Goal: Task Accomplishment & Management: Manage account settings

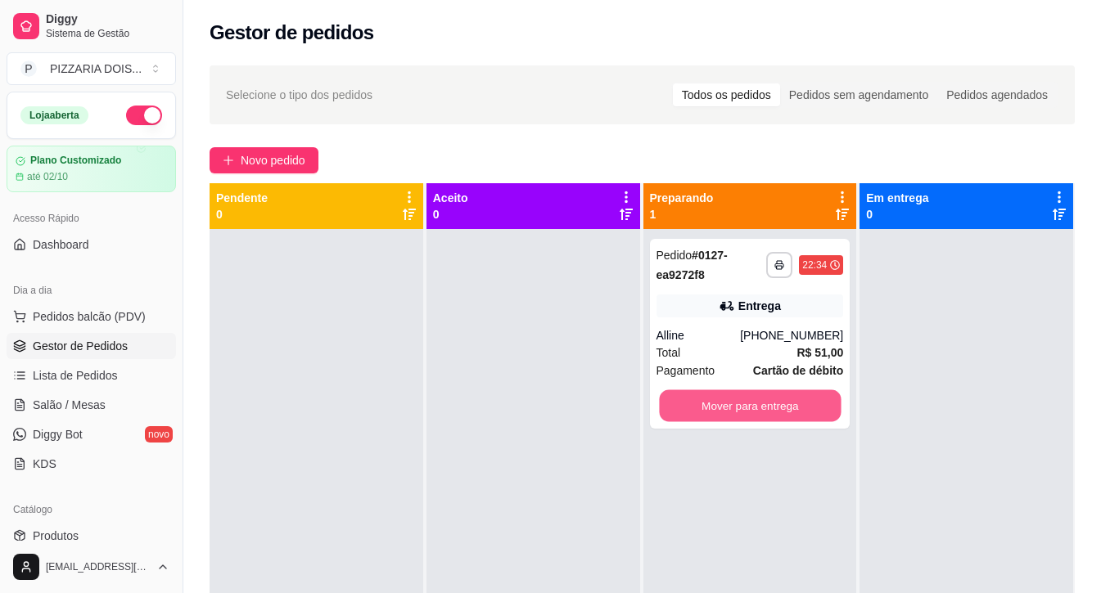
click at [750, 422] on button "Mover para entrega" at bounding box center [750, 406] width 182 height 32
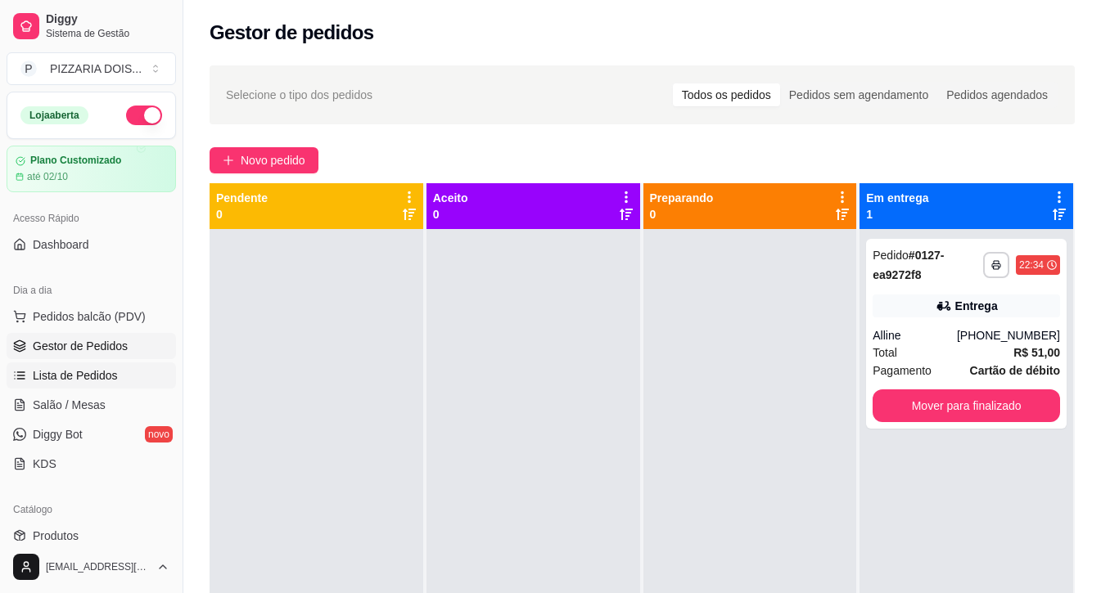
click at [118, 384] on span "Lista de Pedidos" at bounding box center [75, 375] width 85 height 16
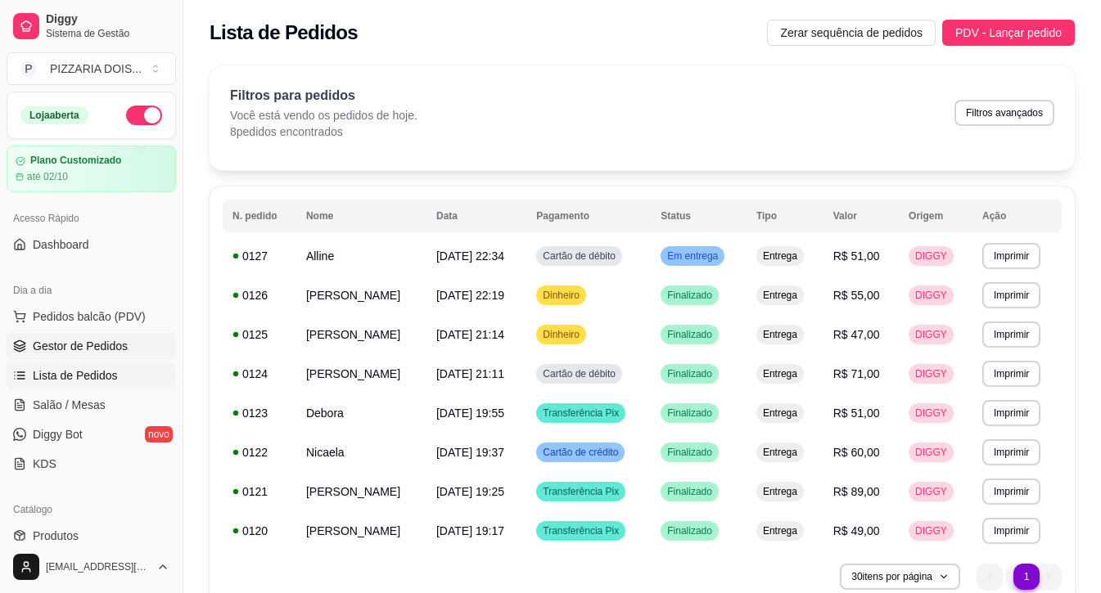
click at [128, 354] on span "Gestor de Pedidos" at bounding box center [80, 346] width 95 height 16
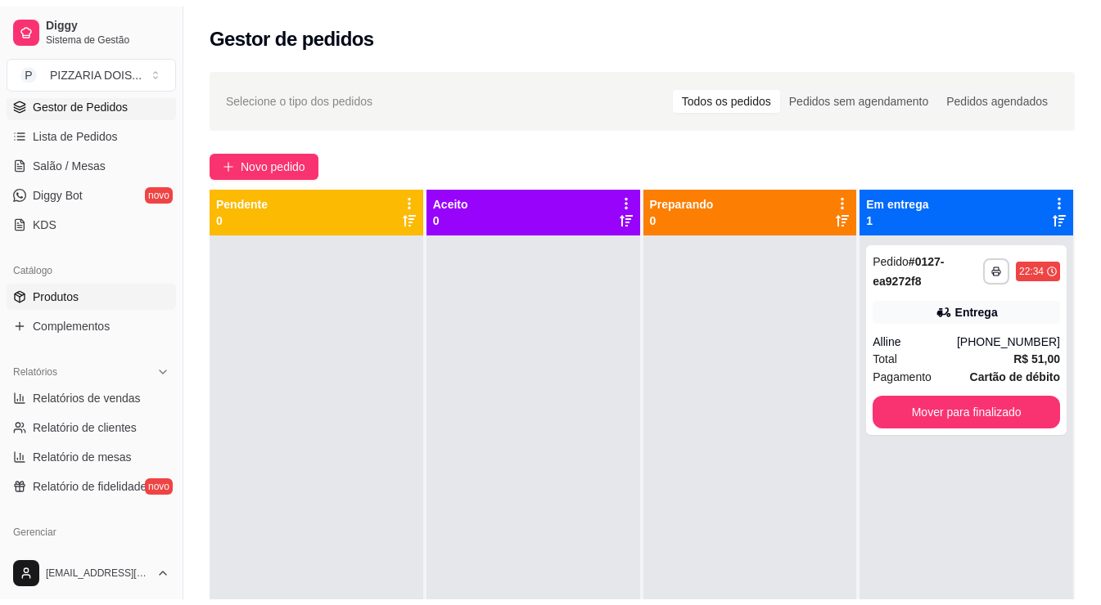
scroll to position [409, 0]
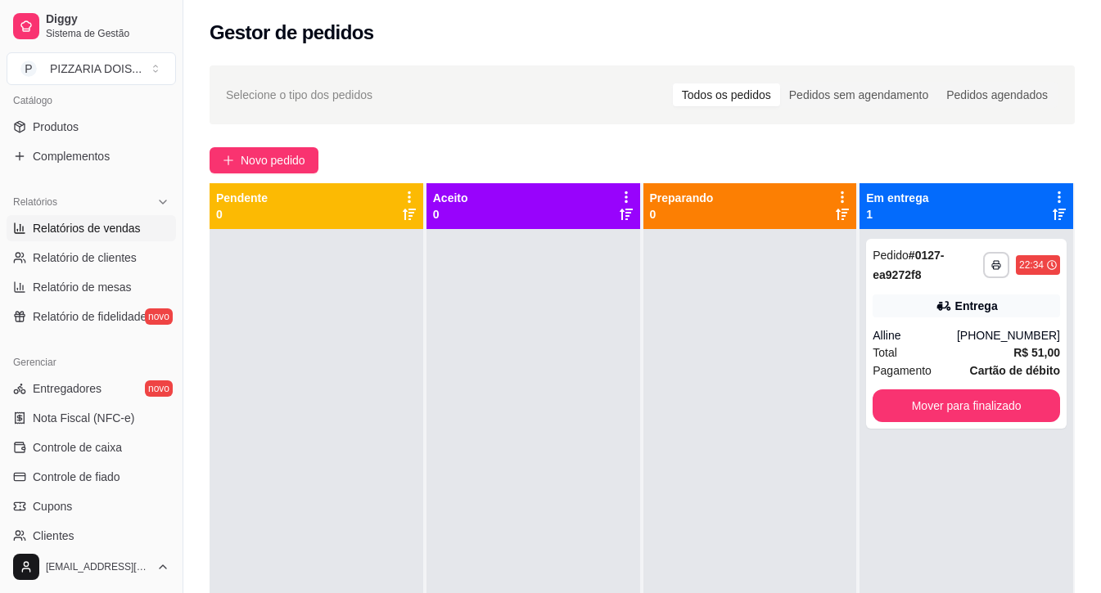
click at [128, 241] on link "Relatórios de vendas" at bounding box center [91, 228] width 169 height 26
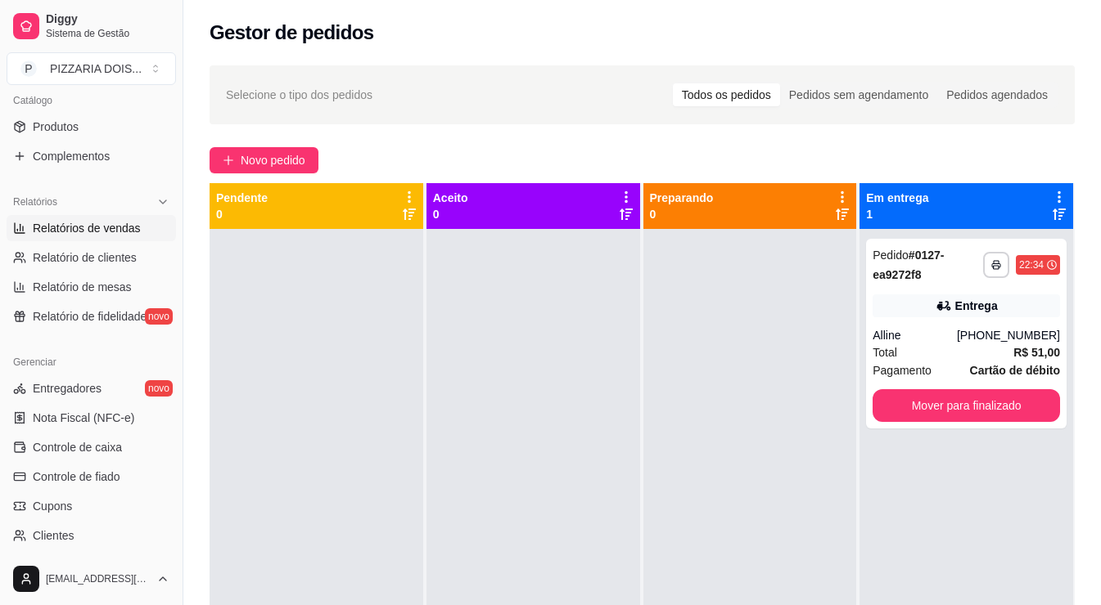
select select "ALL"
select select "0"
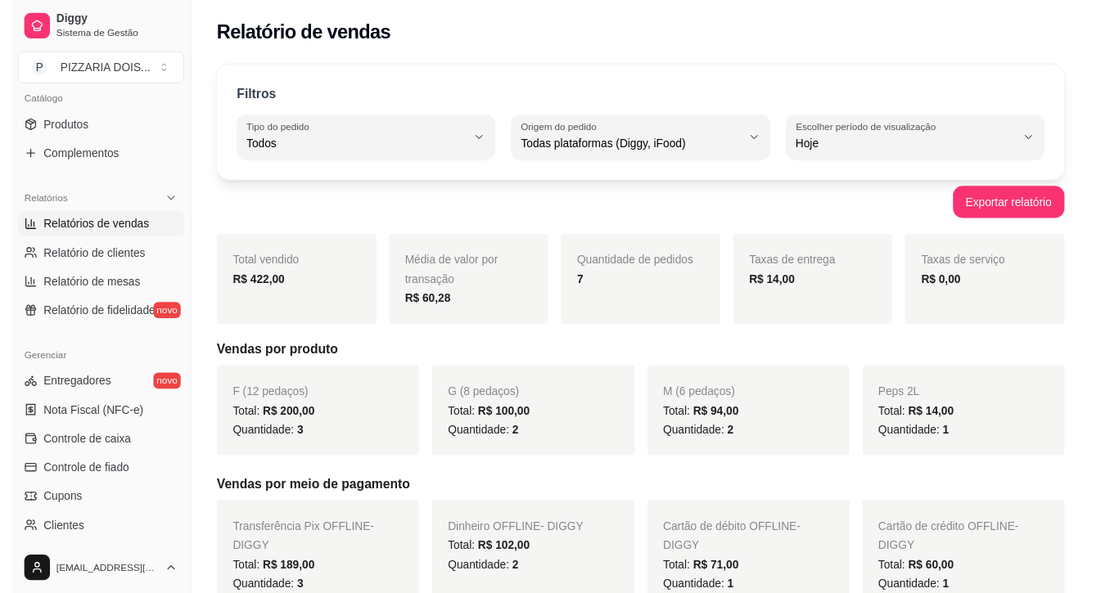
scroll to position [164, 0]
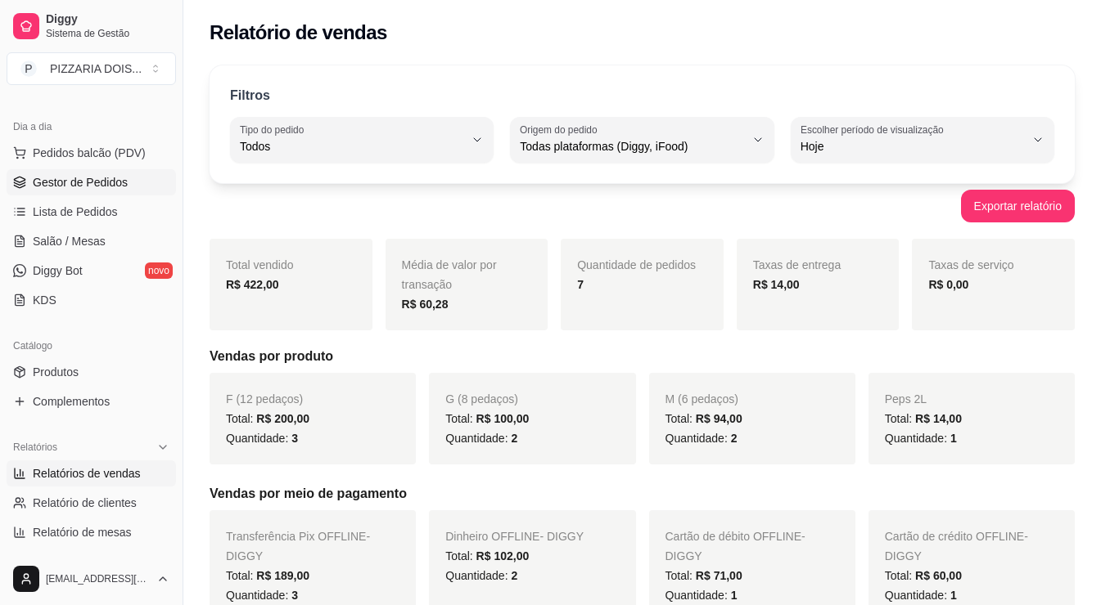
click at [101, 191] on span "Gestor de Pedidos" at bounding box center [80, 182] width 95 height 16
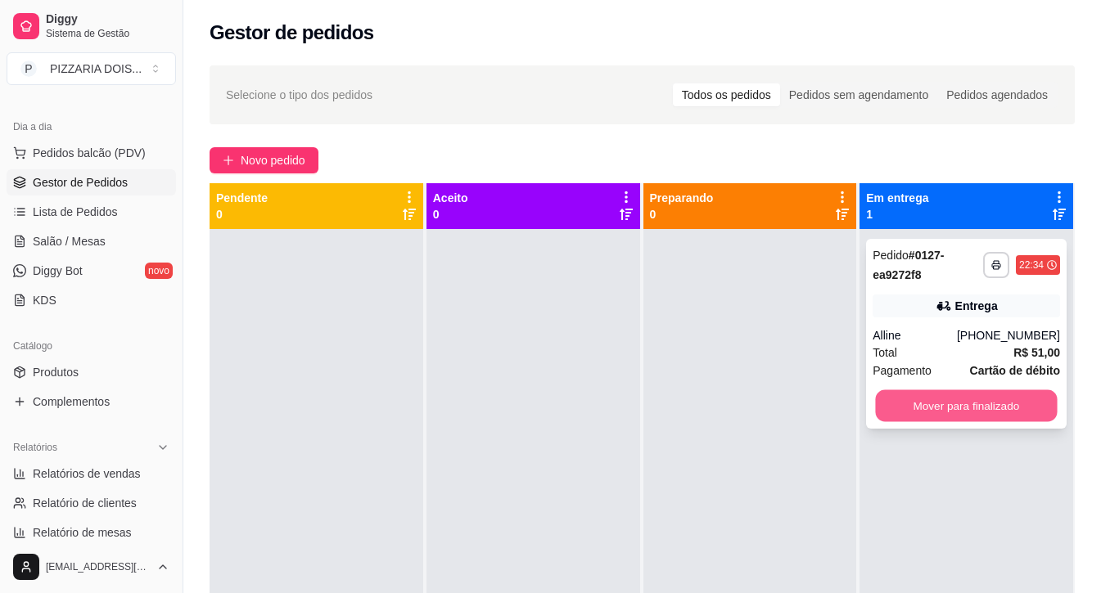
click at [959, 422] on button "Mover para finalizado" at bounding box center [967, 406] width 182 height 32
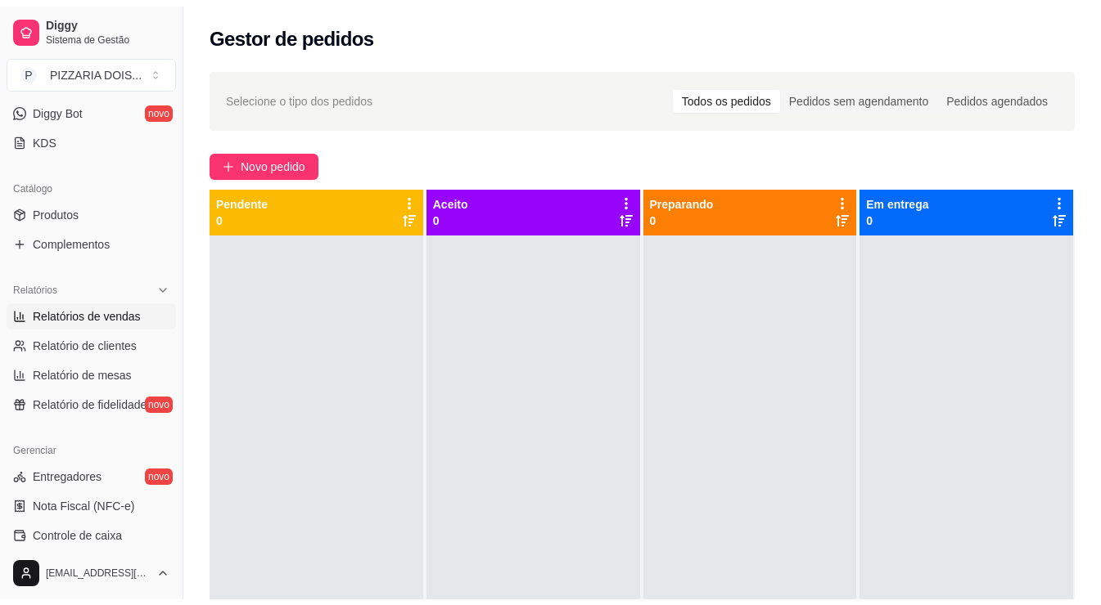
scroll to position [409, 0]
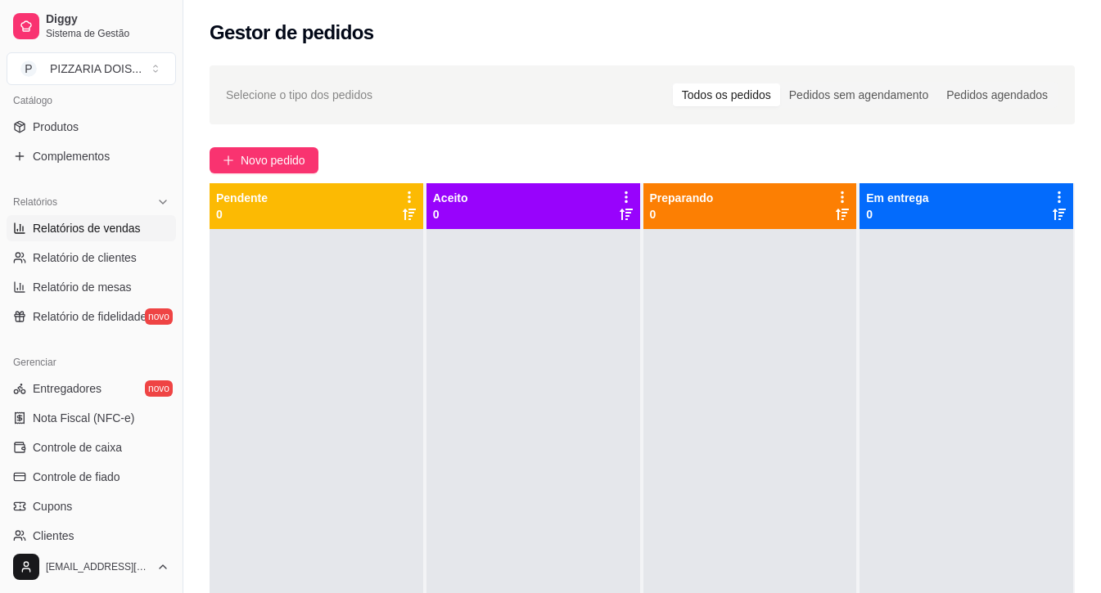
click at [136, 236] on span "Relatórios de vendas" at bounding box center [87, 228] width 108 height 16
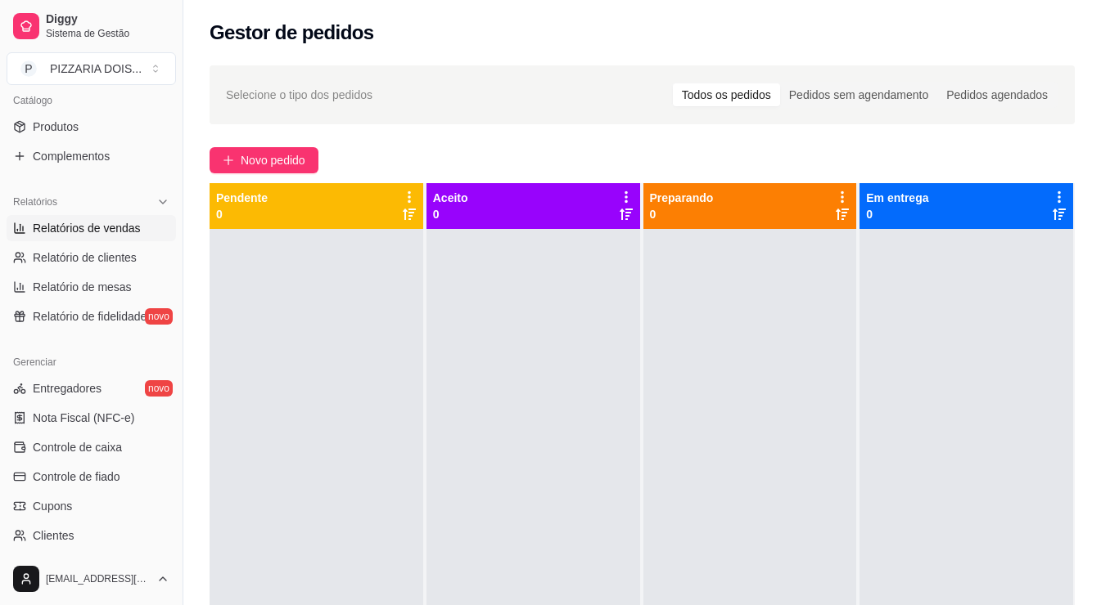
select select "ALL"
select select "0"
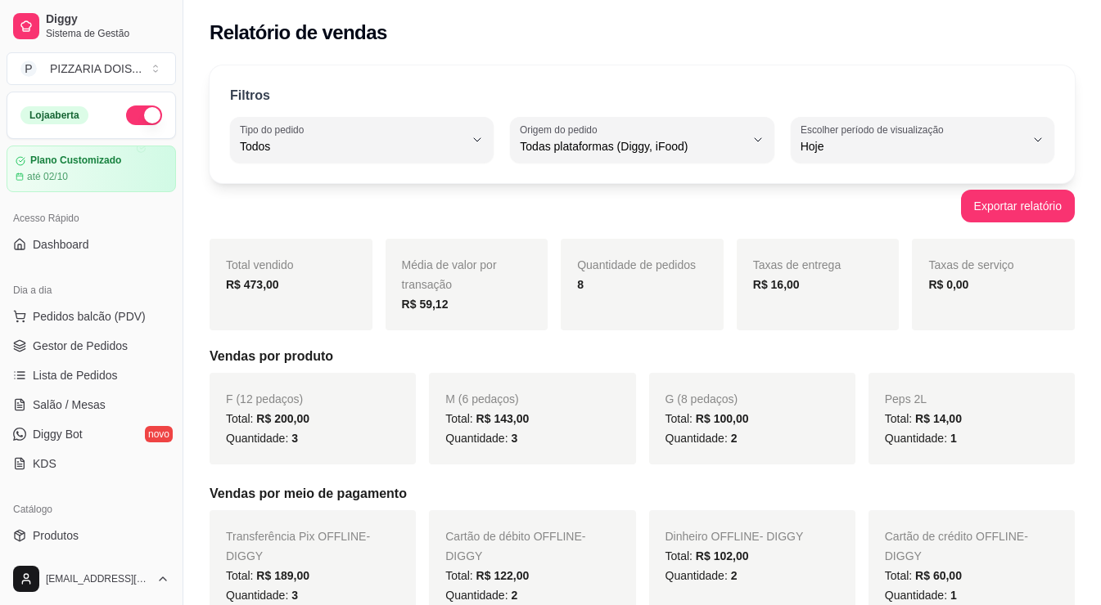
click at [162, 125] on button "button" at bounding box center [144, 116] width 36 height 20
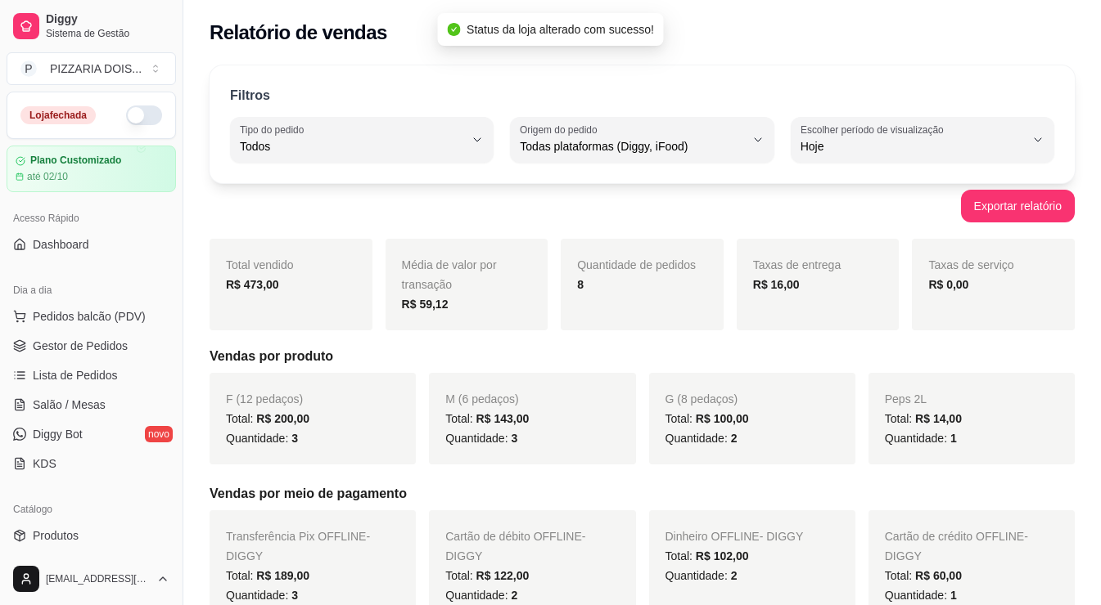
click at [162, 125] on button "button" at bounding box center [144, 116] width 36 height 20
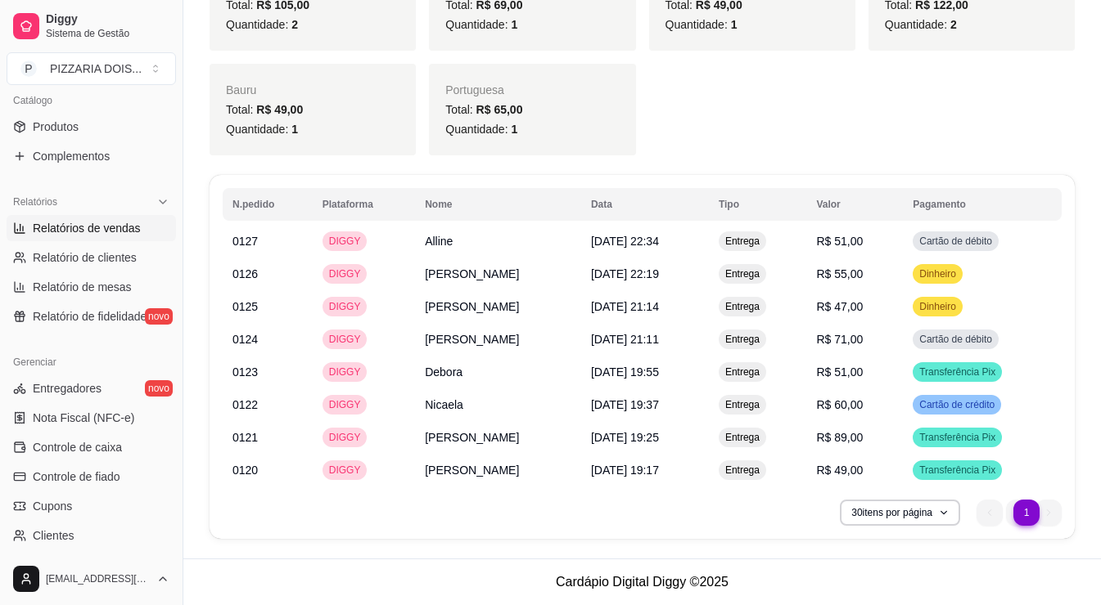
scroll to position [491, 0]
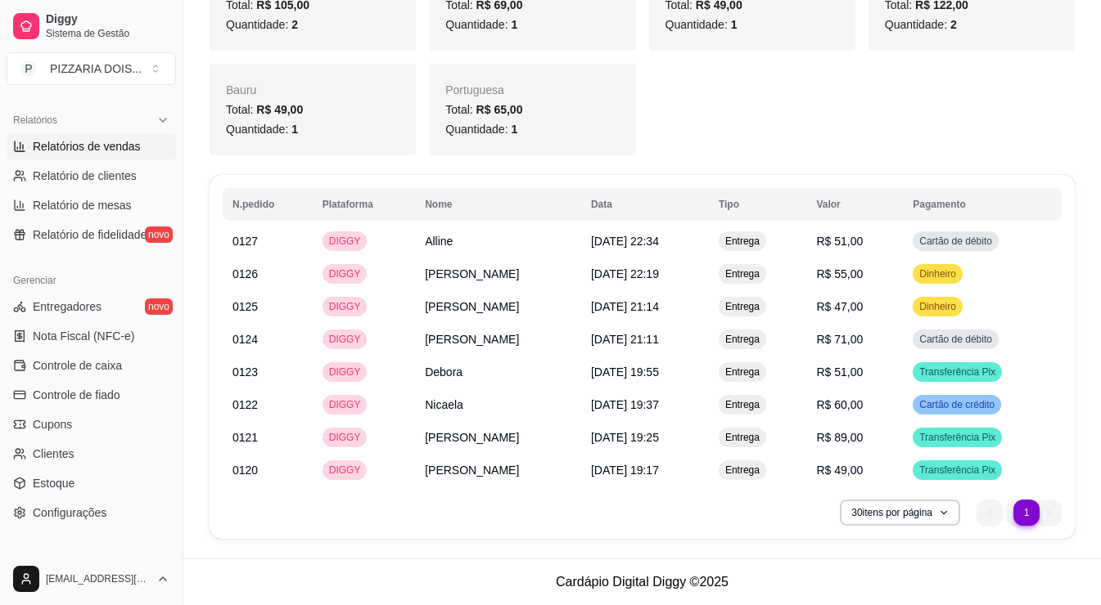
click at [141, 155] on span "Relatórios de vendas" at bounding box center [87, 146] width 108 height 16
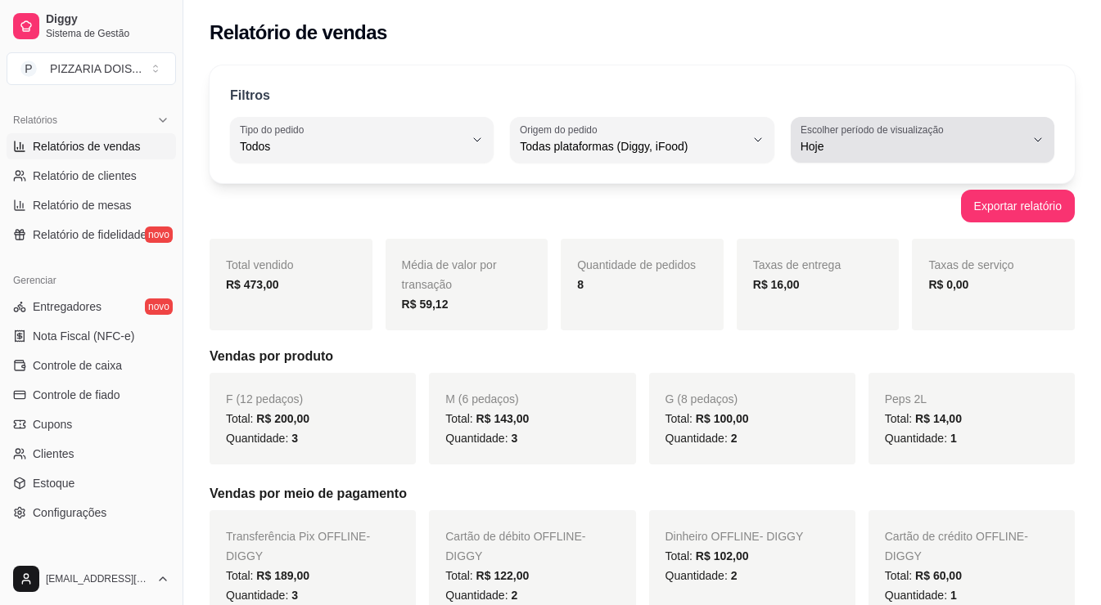
click at [871, 155] on span "Hoje" at bounding box center [912, 146] width 224 height 16
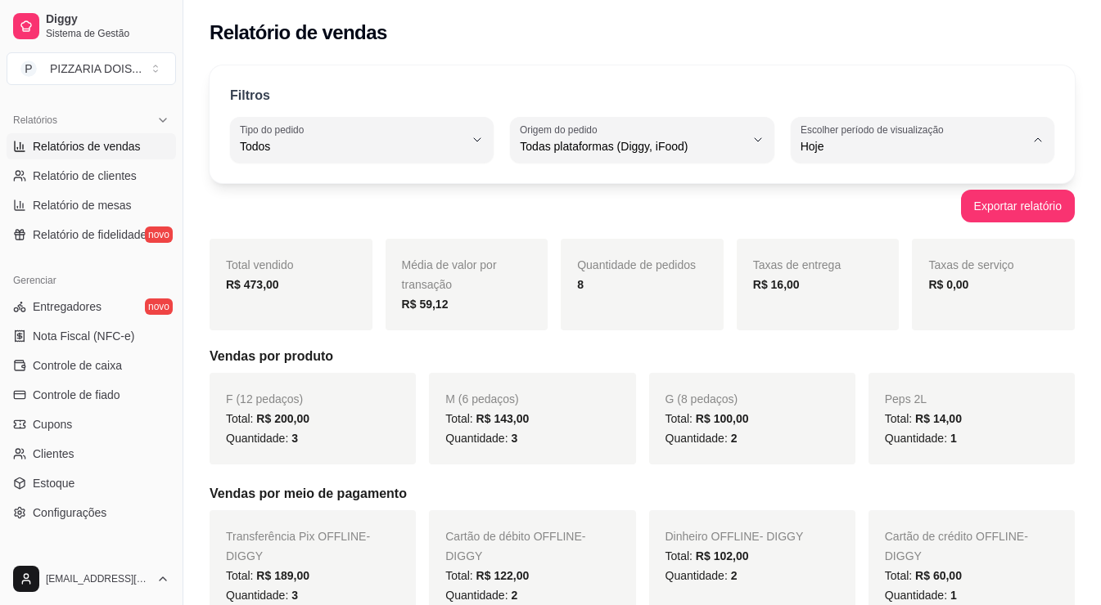
click at [865, 345] on li "30 dias" at bounding box center [924, 332] width 216 height 25
type input "30"
select select "30"
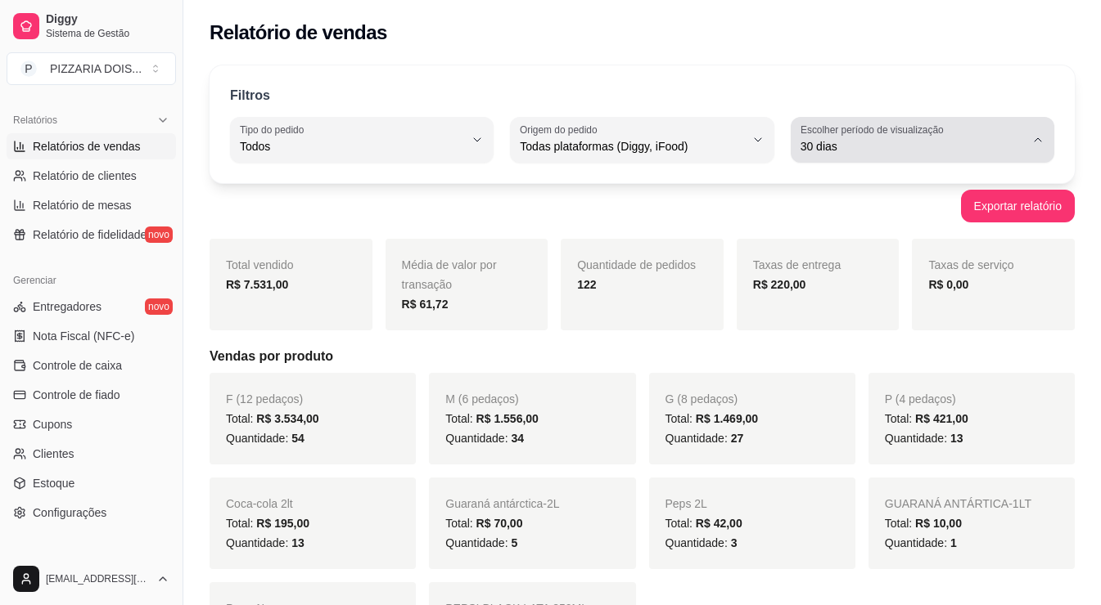
click at [894, 163] on button "Escolher período de visualização 30 dias" at bounding box center [921, 140] width 263 height 46
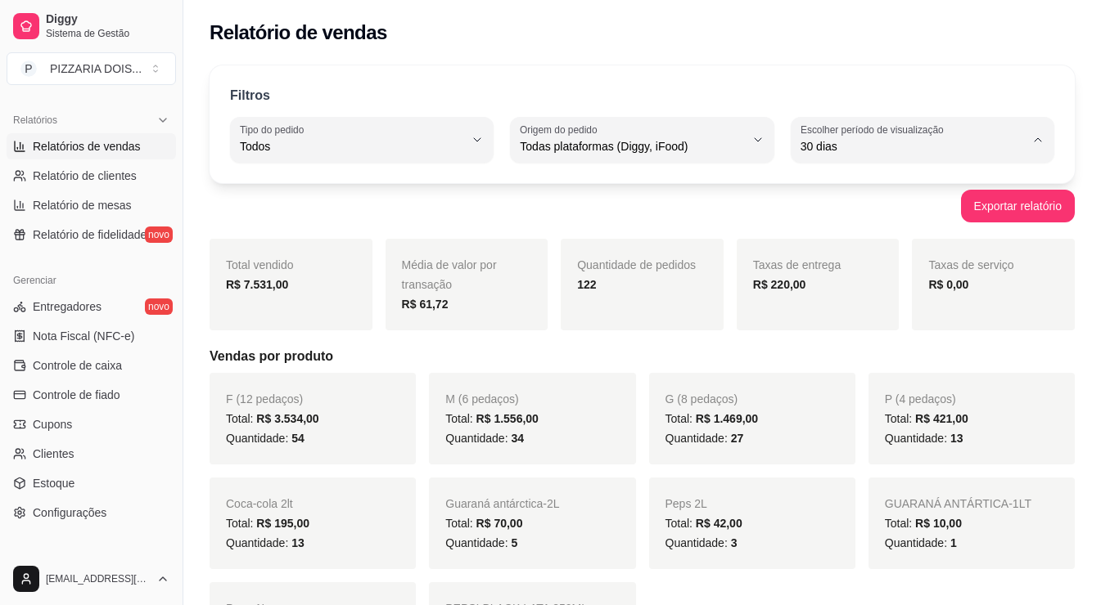
click at [896, 232] on span "Hoje" at bounding box center [915, 226] width 187 height 16
type input "0"
select select "0"
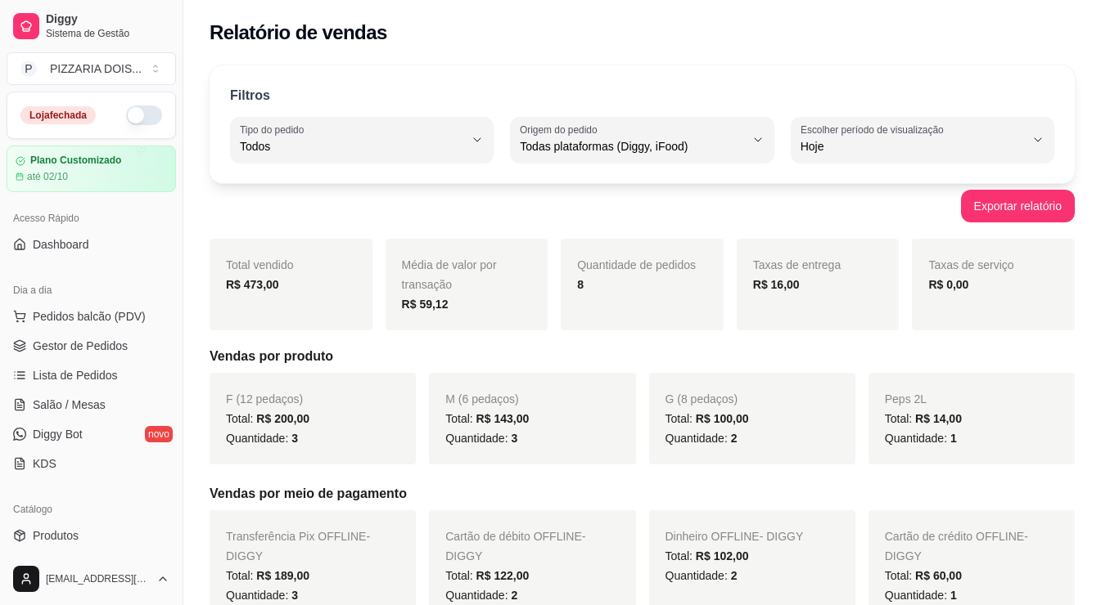
click at [162, 125] on button "button" at bounding box center [144, 116] width 36 height 20
click at [921, 406] on span "Peps 2L" at bounding box center [906, 399] width 42 height 13
click at [162, 125] on button "button" at bounding box center [144, 116] width 36 height 20
click at [88, 354] on span "Gestor de Pedidos" at bounding box center [80, 346] width 95 height 16
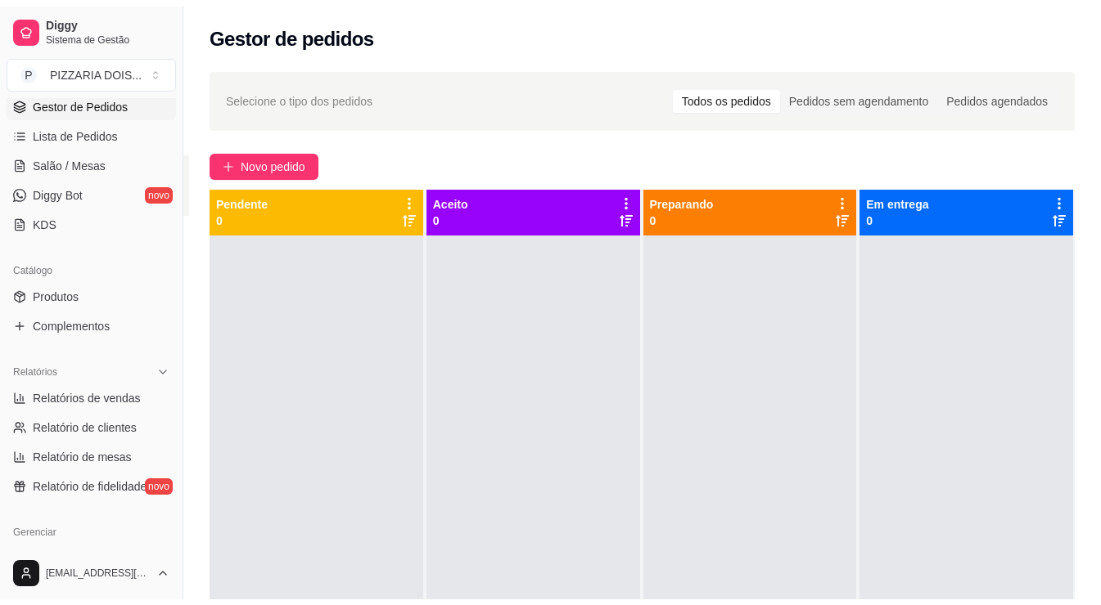
scroll to position [327, 0]
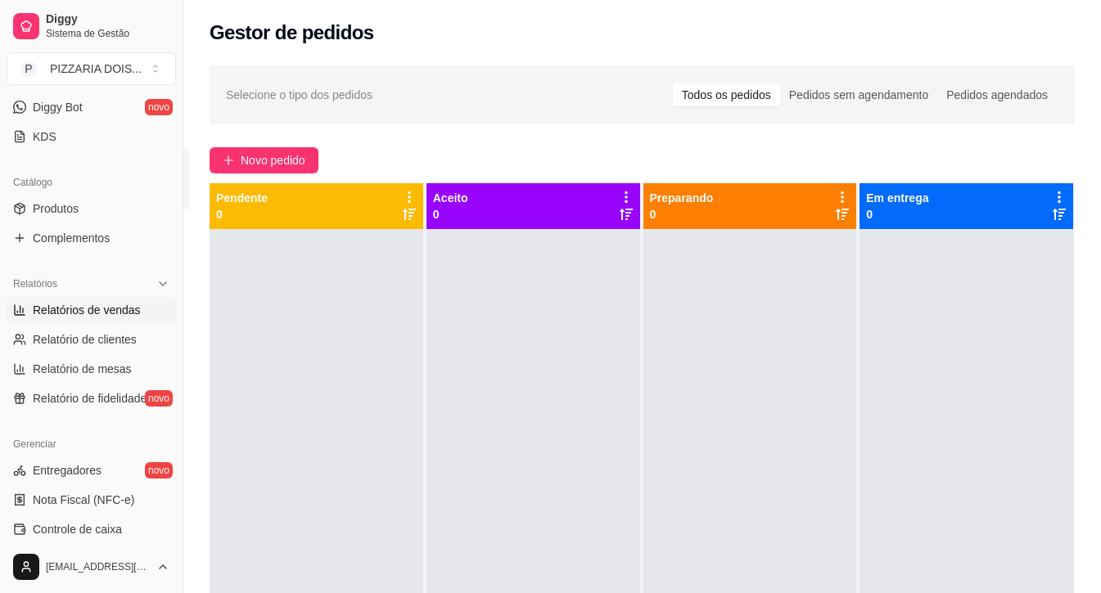
click at [125, 318] on span "Relatórios de vendas" at bounding box center [87, 310] width 108 height 16
select select "ALL"
select select "0"
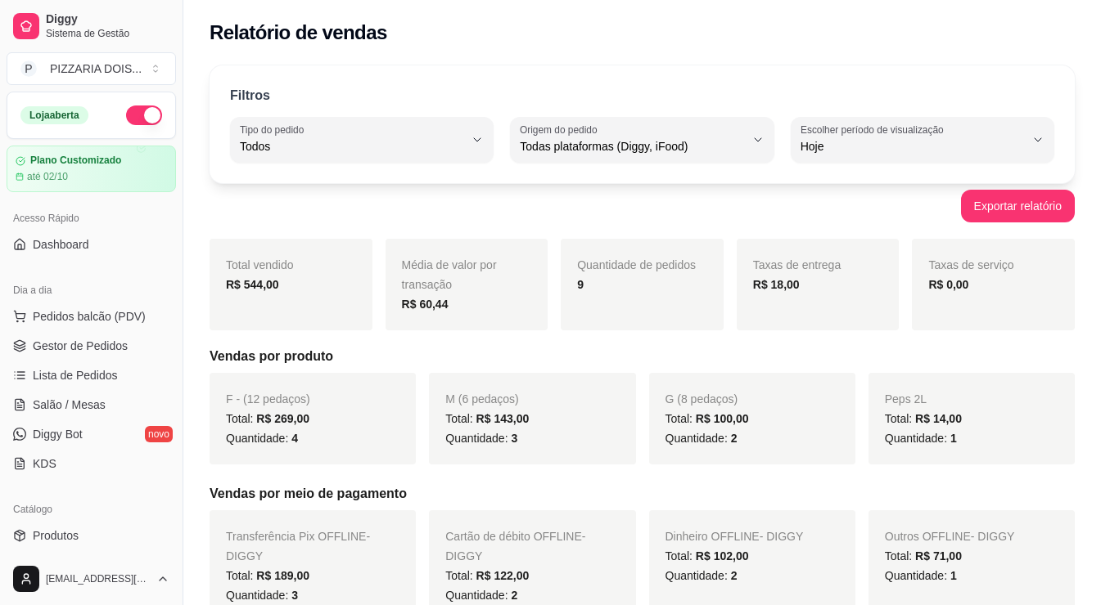
click at [175, 138] on div "Loja aberta" at bounding box center [91, 115] width 168 height 46
click at [162, 125] on button "button" at bounding box center [144, 116] width 36 height 20
